Goal: Navigation & Orientation: Find specific page/section

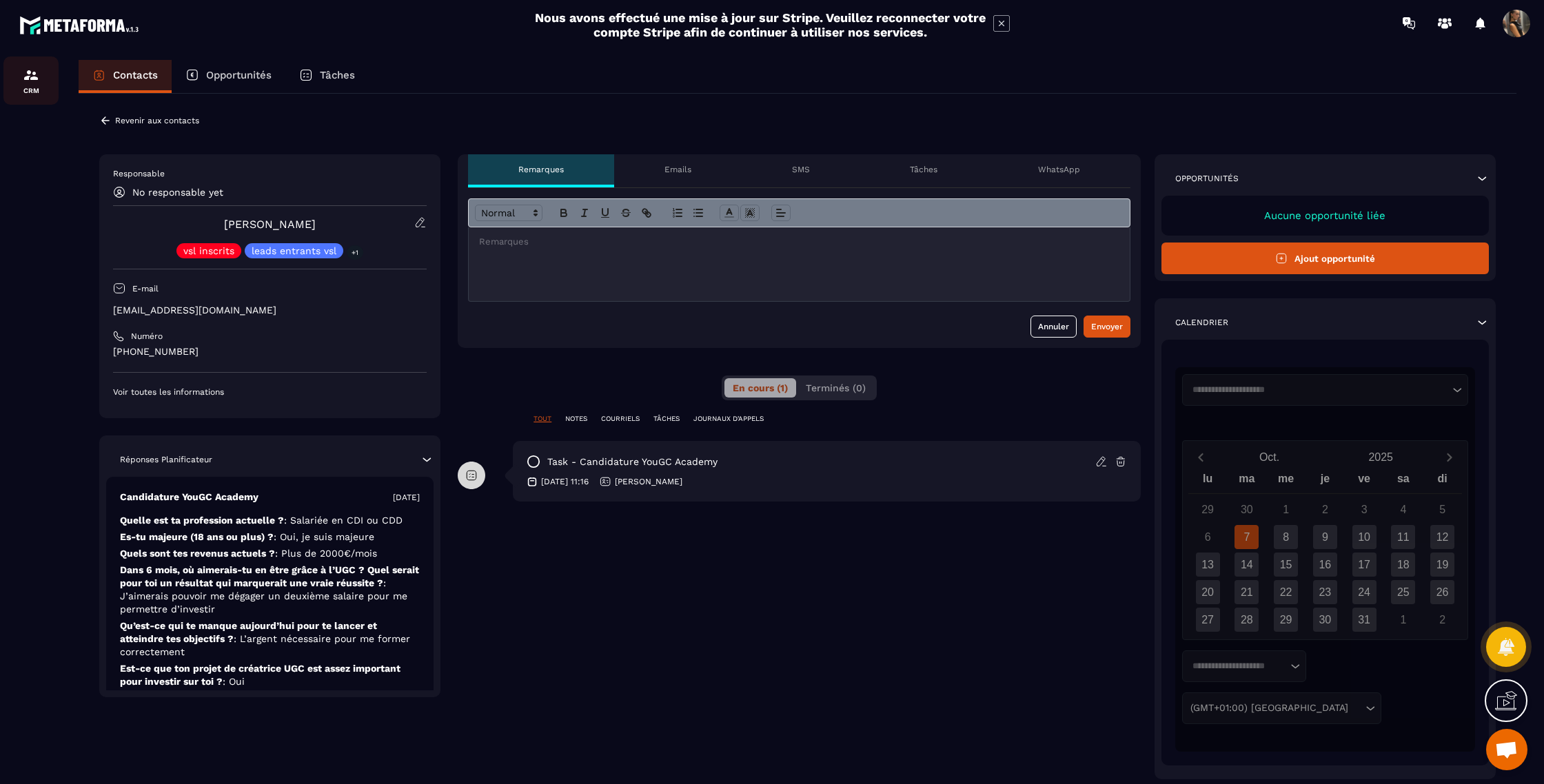
click at [33, 81] on img at bounding box center [31, 75] width 16 height 16
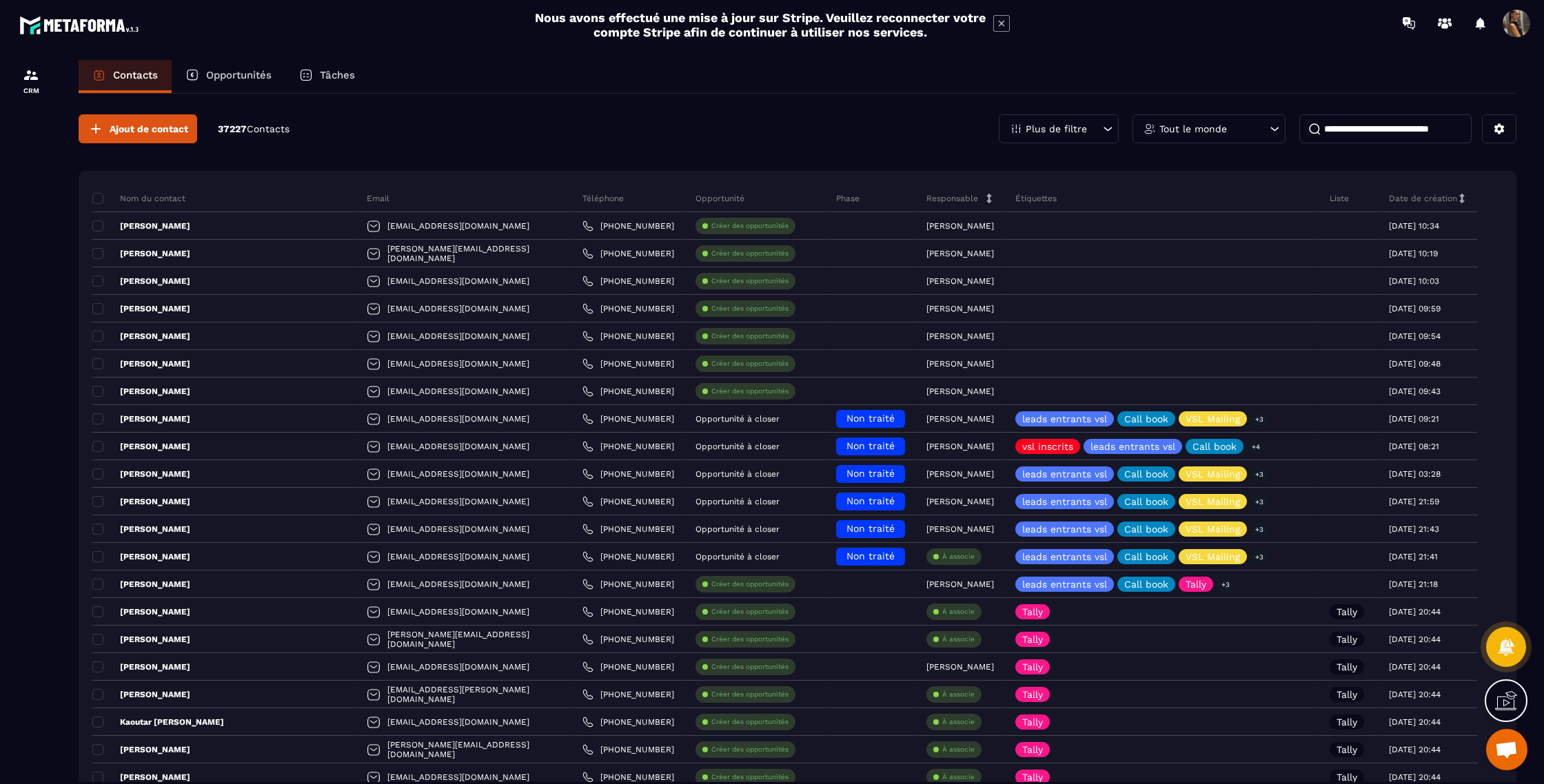
click at [220, 68] on div "Opportunités" at bounding box center [228, 76] width 114 height 33
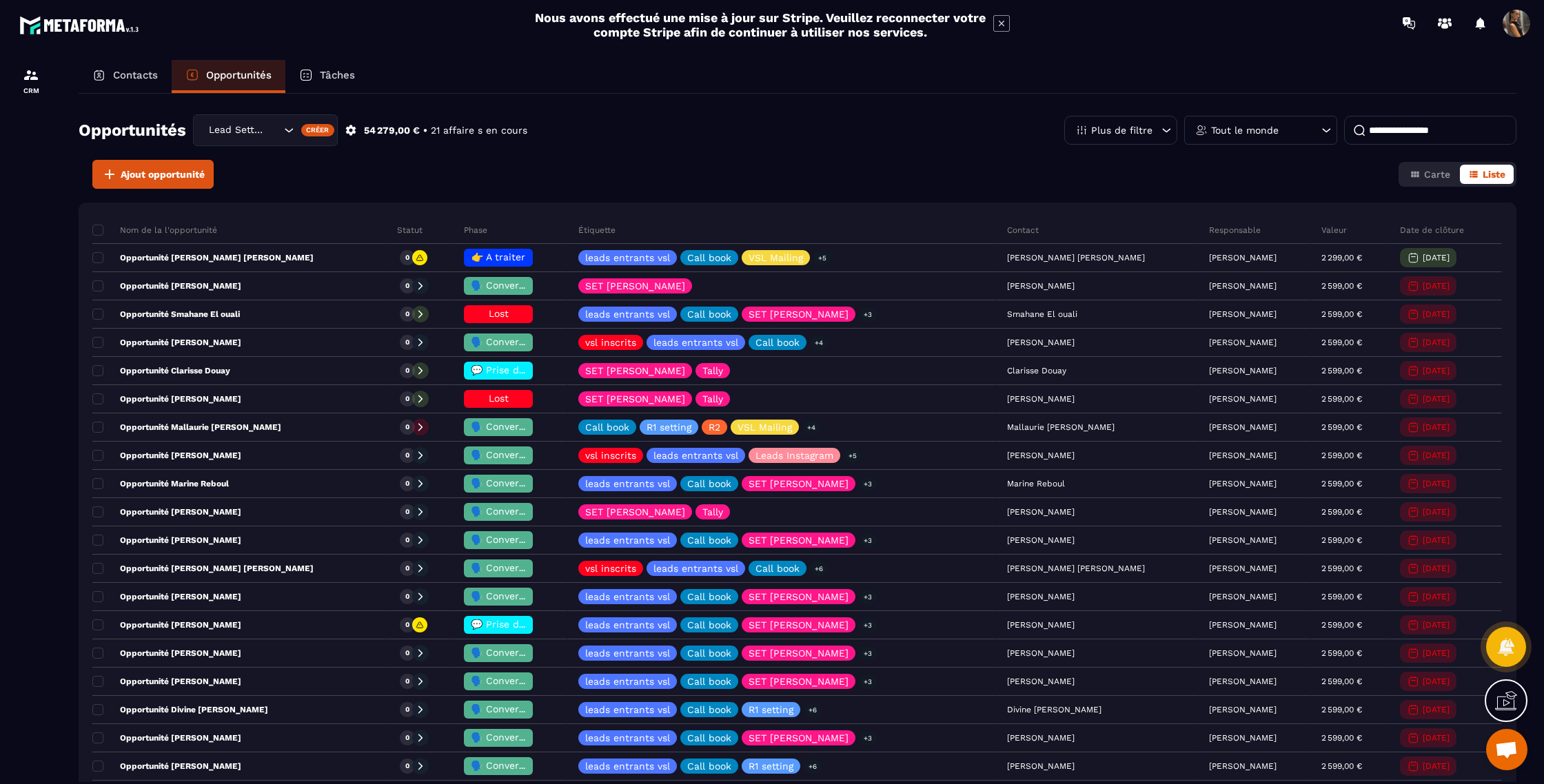
click at [337, 79] on p "Tâches" at bounding box center [337, 74] width 35 height 12
